Goal: Navigation & Orientation: Find specific page/section

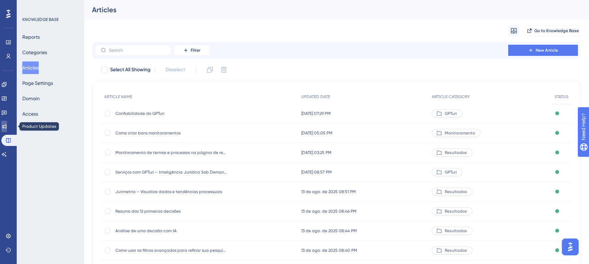
click at [7, 124] on icon at bounding box center [4, 126] width 6 height 6
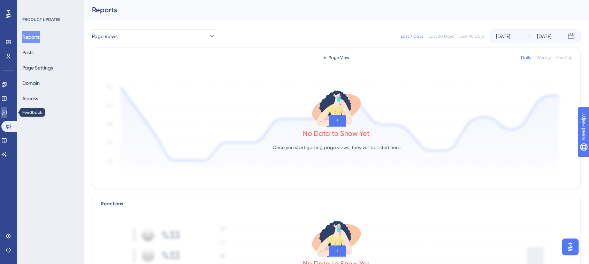
click at [6, 113] on icon at bounding box center [4, 112] width 6 height 6
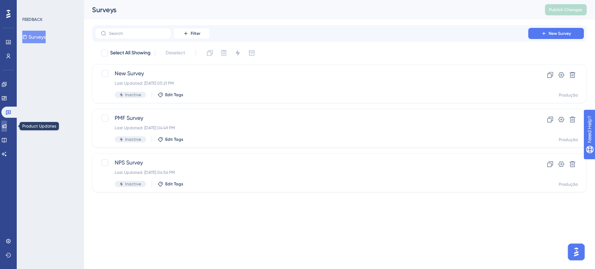
click at [7, 126] on icon at bounding box center [4, 126] width 6 height 6
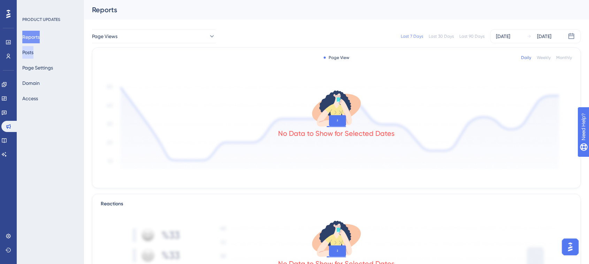
click at [33, 55] on button "Posts" at bounding box center [27, 52] width 11 height 13
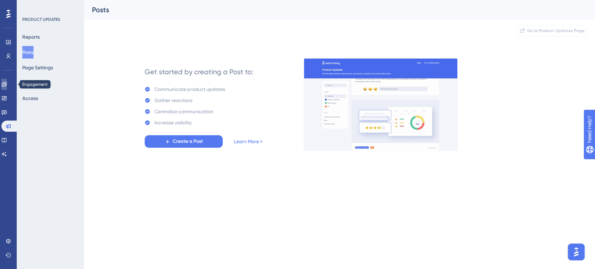
click at [6, 86] on icon at bounding box center [4, 84] width 5 height 5
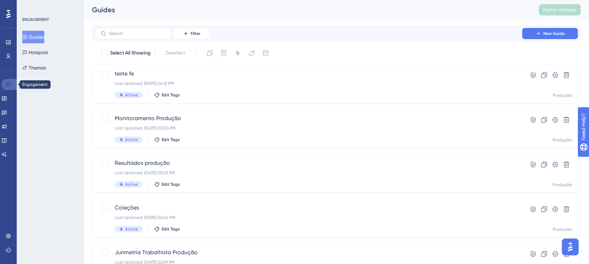
click at [5, 84] on link at bounding box center [9, 84] width 17 height 11
click at [40, 53] on button "Hotspots" at bounding box center [35, 52] width 26 height 13
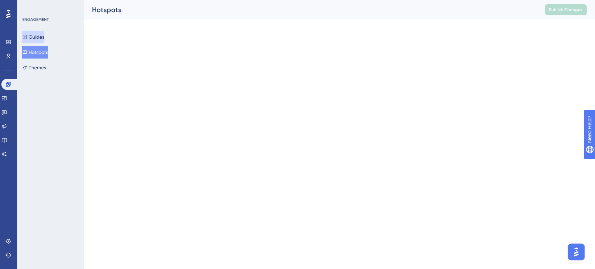
click at [41, 36] on button "Guides" at bounding box center [33, 37] width 22 height 13
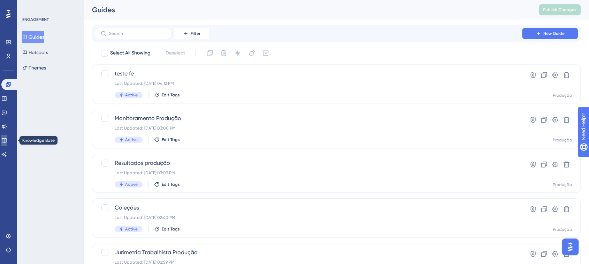
click at [7, 144] on link at bounding box center [4, 140] width 6 height 11
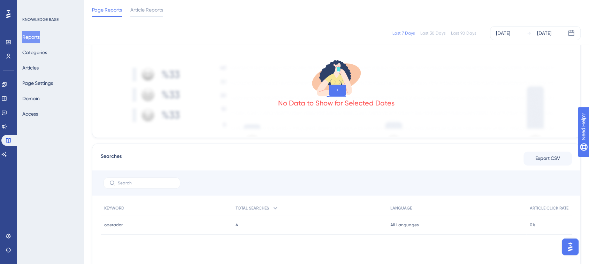
scroll to position [194, 0]
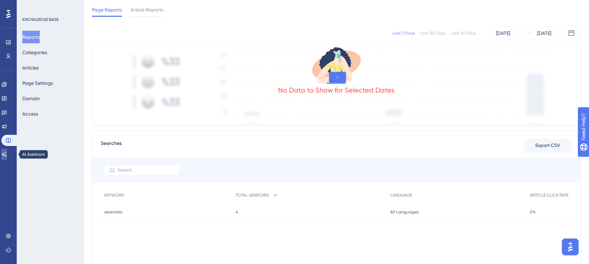
click at [7, 152] on icon at bounding box center [4, 154] width 6 height 6
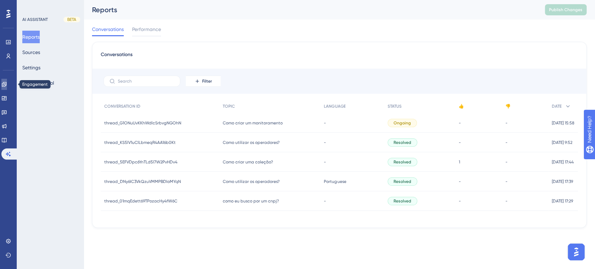
click at [6, 85] on icon at bounding box center [4, 84] width 5 height 5
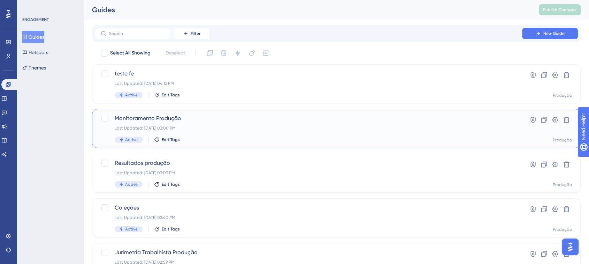
click at [205, 121] on span "Monitoramento Produção" at bounding box center [309, 118] width 388 height 8
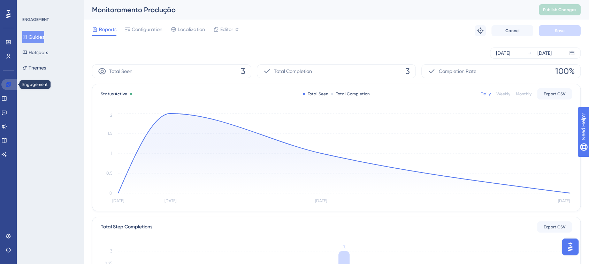
click at [8, 82] on icon at bounding box center [9, 85] width 6 height 6
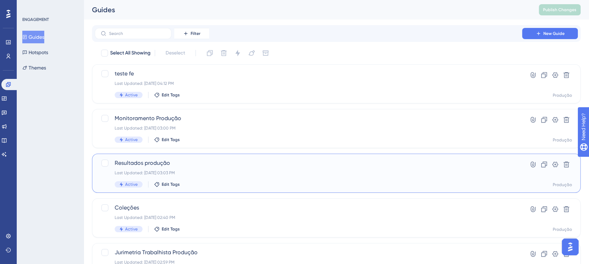
click at [265, 168] on div "Resultados produção Last Updated: [DATE] 03:03 PM Active Edit Tags" at bounding box center [309, 173] width 388 height 29
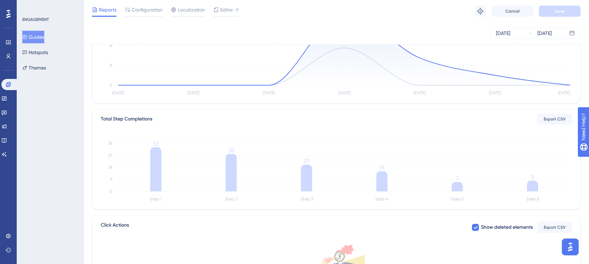
scroll to position [116, 0]
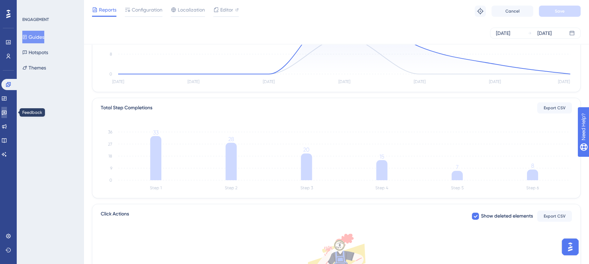
click at [6, 112] on icon at bounding box center [4, 112] width 6 height 6
